Goal: Find specific page/section

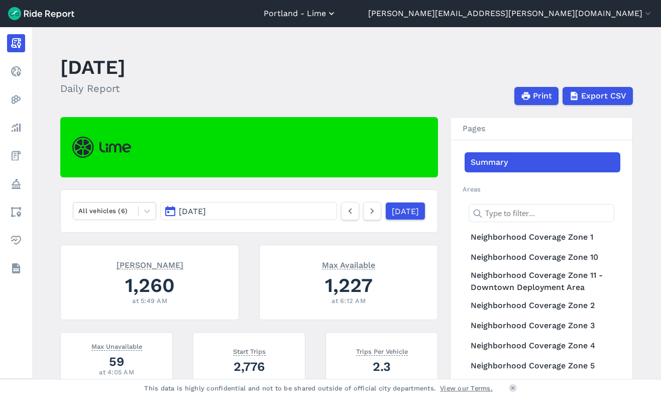
click at [337, 15] on button "Portland - Lime" at bounding box center [300, 14] width 73 height 12
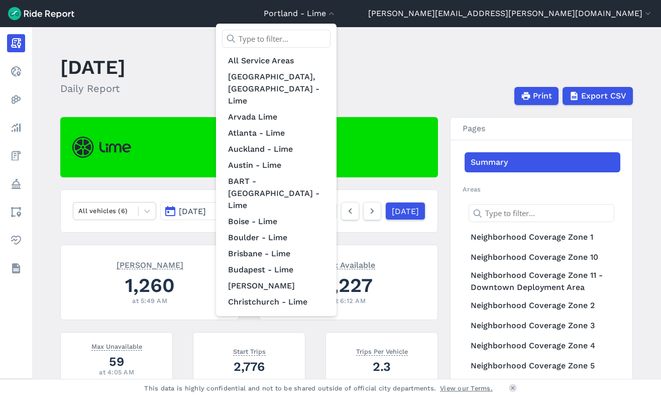
click at [331, 39] on input "text" at bounding box center [276, 39] width 109 height 18
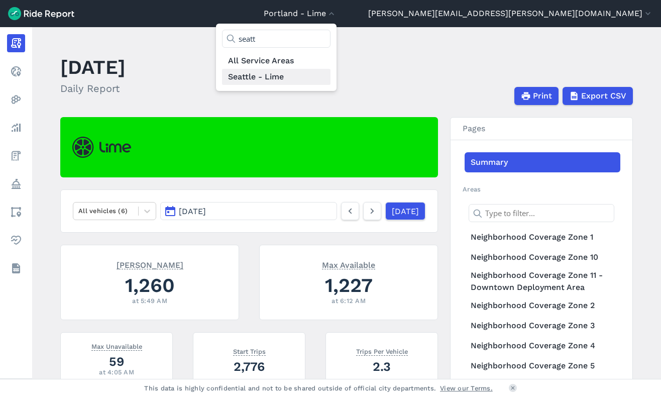
type input "seatt"
click at [331, 72] on link "Seattle - Lime" at bounding box center [276, 77] width 109 height 16
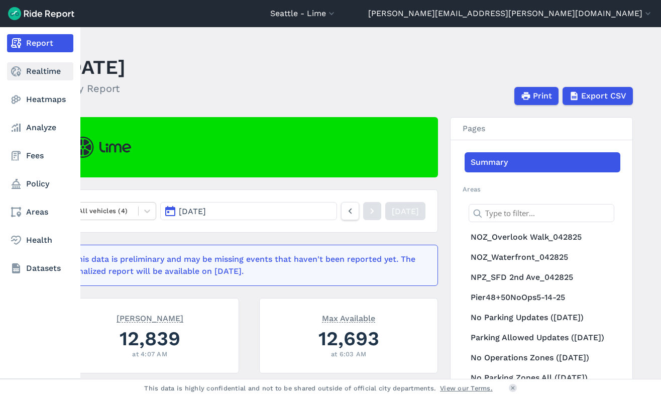
click at [33, 64] on link "Realtime" at bounding box center [40, 71] width 66 height 18
